Goal: Task Accomplishment & Management: Complete application form

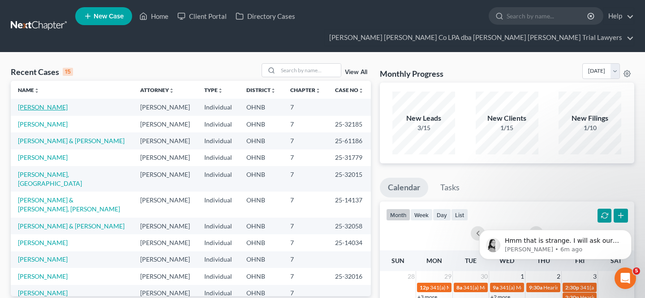
click at [44, 110] on link "[PERSON_NAME]" at bounding box center [43, 107] width 50 height 8
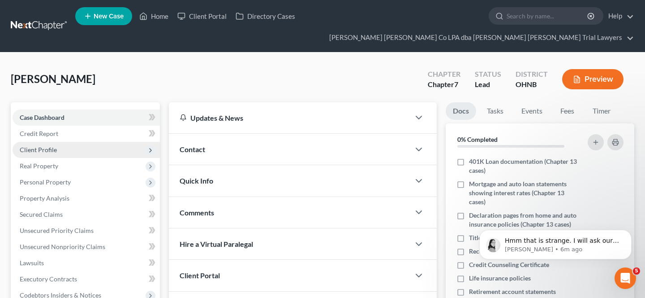
click at [74, 149] on span "Client Profile" at bounding box center [86, 150] width 147 height 16
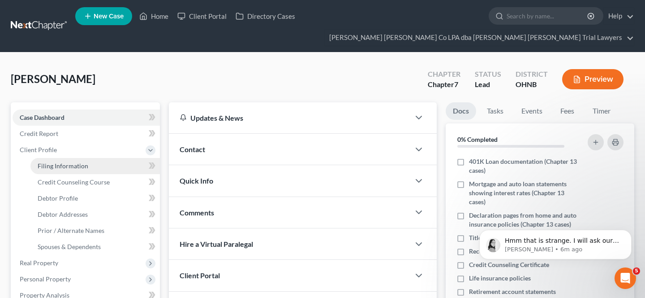
click at [75, 164] on span "Filing Information" at bounding box center [63, 166] width 51 height 8
select select "1"
select select "0"
select select "36"
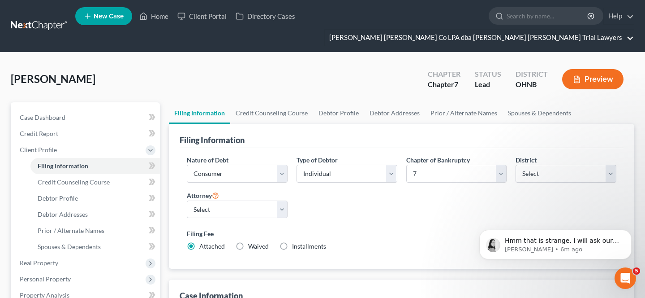
click at [566, 35] on link "[PERSON_NAME] [PERSON_NAME] Co LPA dba [PERSON_NAME] [PERSON_NAME] Trial Lawyers" at bounding box center [479, 38] width 309 height 16
